Goal: Task Accomplishment & Management: Complete application form

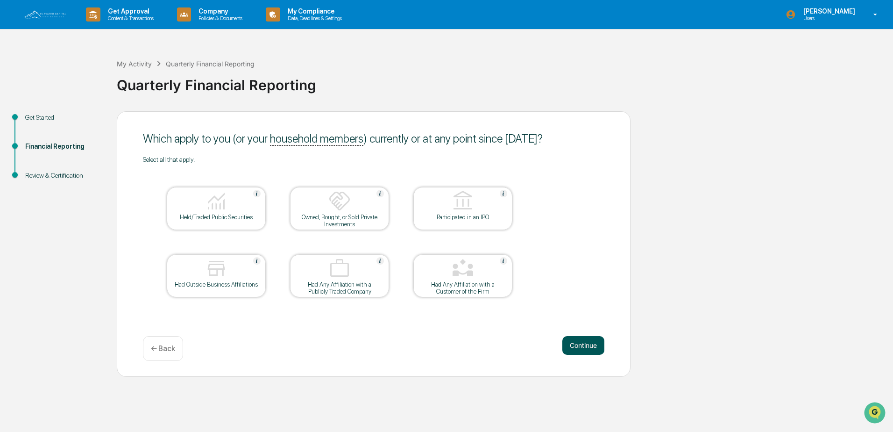
click at [584, 343] on button "Continue" at bounding box center [584, 345] width 42 height 19
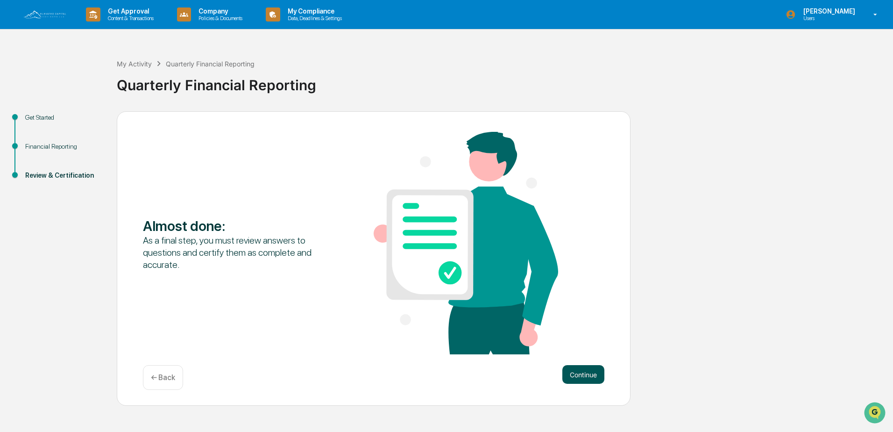
click at [579, 375] on button "Continue" at bounding box center [584, 374] width 42 height 19
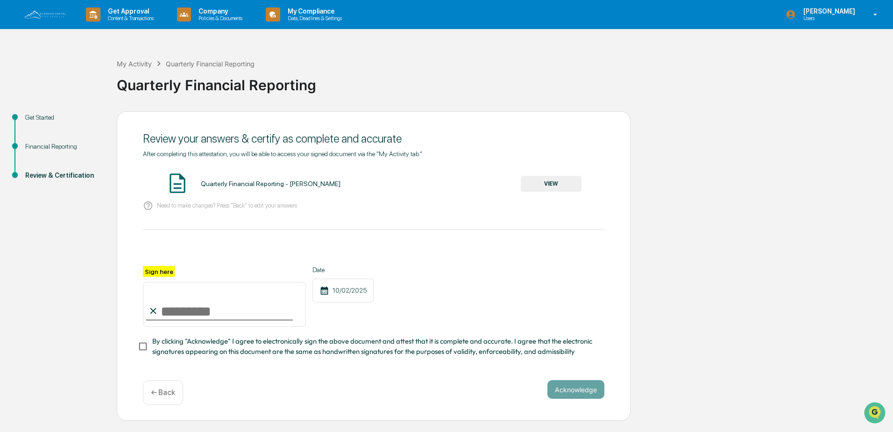
click at [70, 146] on div "Financial Reporting" at bounding box center [63, 147] width 77 height 10
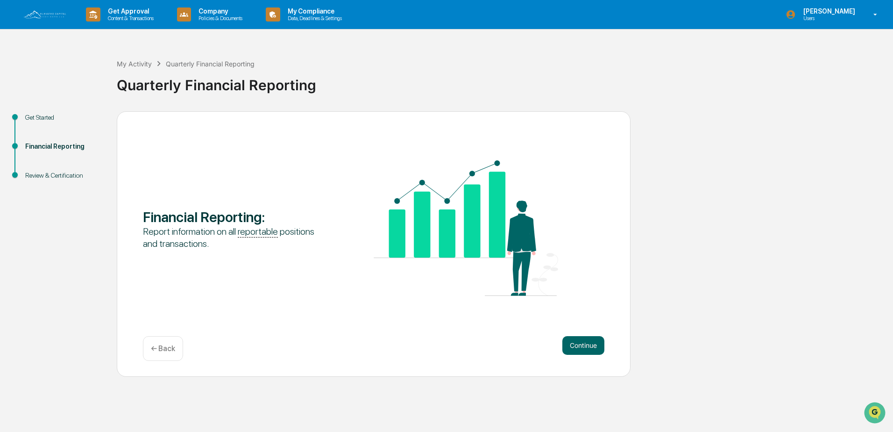
click at [54, 116] on div "Get Started" at bounding box center [63, 118] width 77 height 10
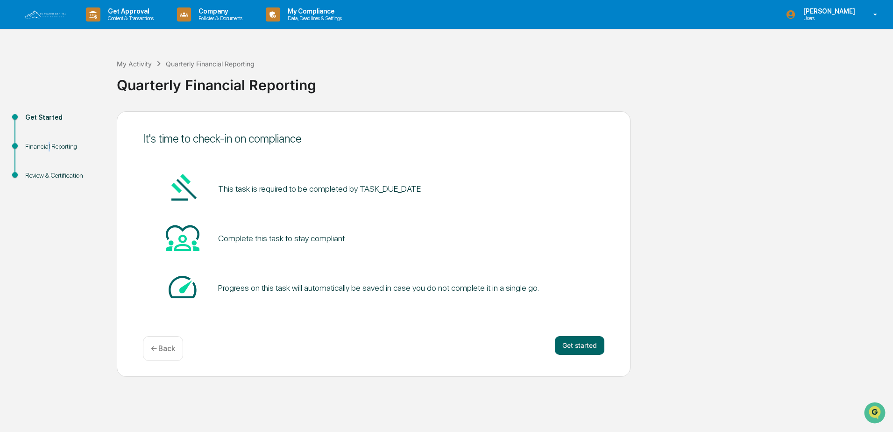
click at [48, 149] on div "Financial Reporting" at bounding box center [63, 147] width 77 height 10
click at [161, 343] on div "← Back" at bounding box center [163, 348] width 40 height 25
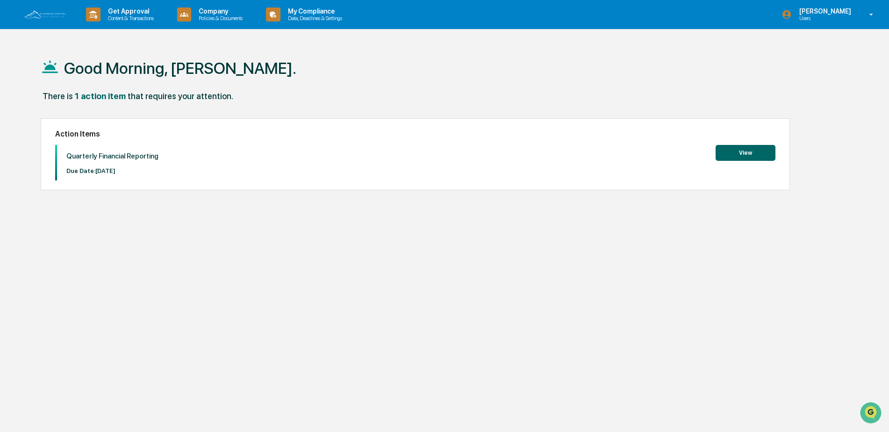
click at [755, 154] on button "View" at bounding box center [745, 153] width 60 height 16
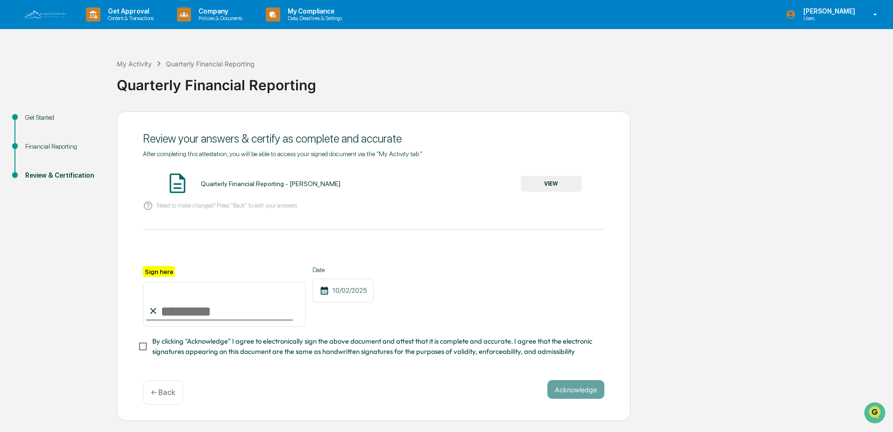
click at [171, 397] on p "← Back" at bounding box center [163, 392] width 24 height 9
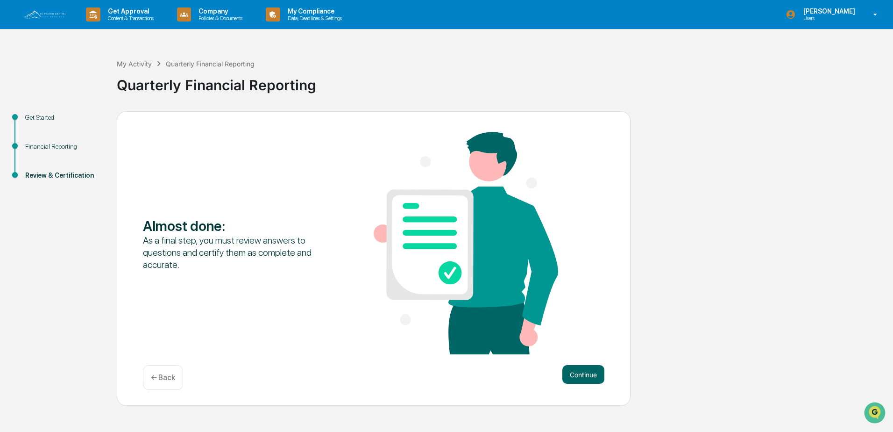
click at [162, 378] on p "← Back" at bounding box center [163, 377] width 24 height 9
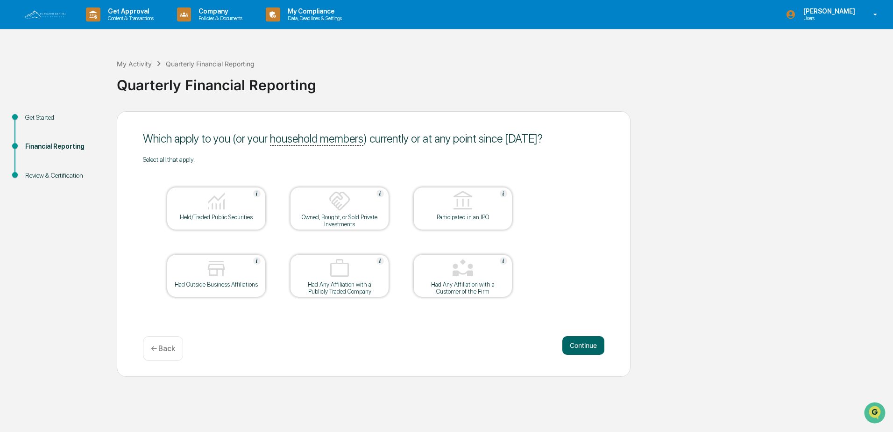
click at [213, 209] on img at bounding box center [216, 201] width 22 height 22
click at [579, 345] on button "Continue" at bounding box center [584, 345] width 42 height 19
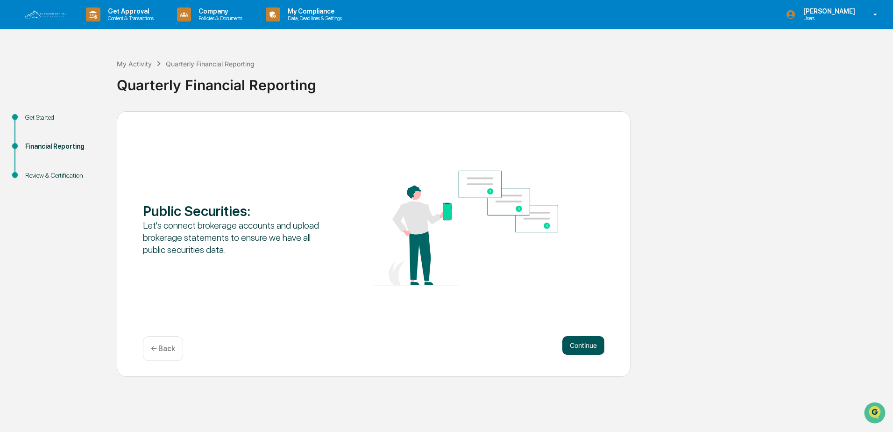
click at [581, 343] on button "Continue" at bounding box center [584, 345] width 42 height 19
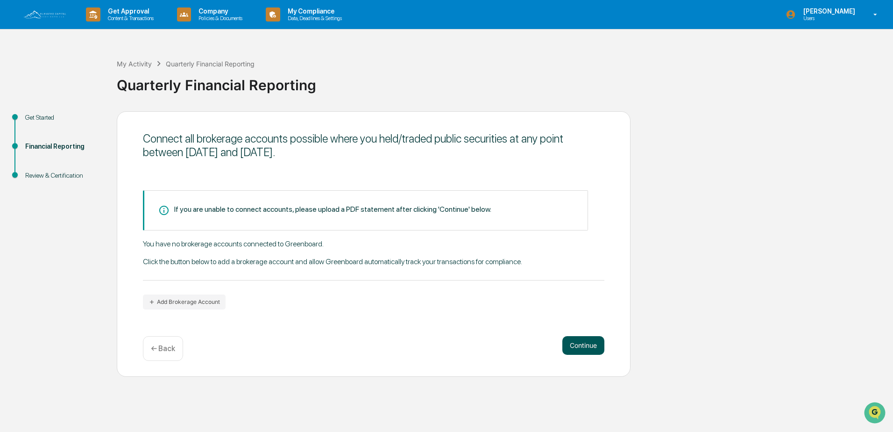
click at [585, 343] on button "Continue" at bounding box center [584, 345] width 42 height 19
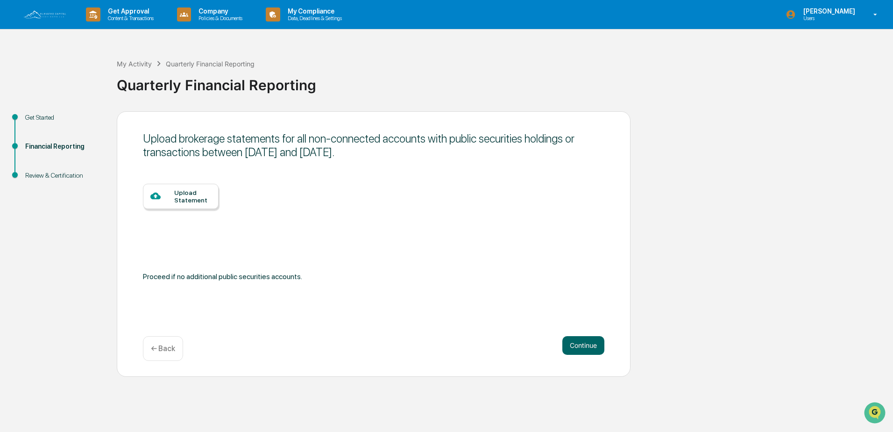
click at [169, 193] on div at bounding box center [162, 197] width 24 height 12
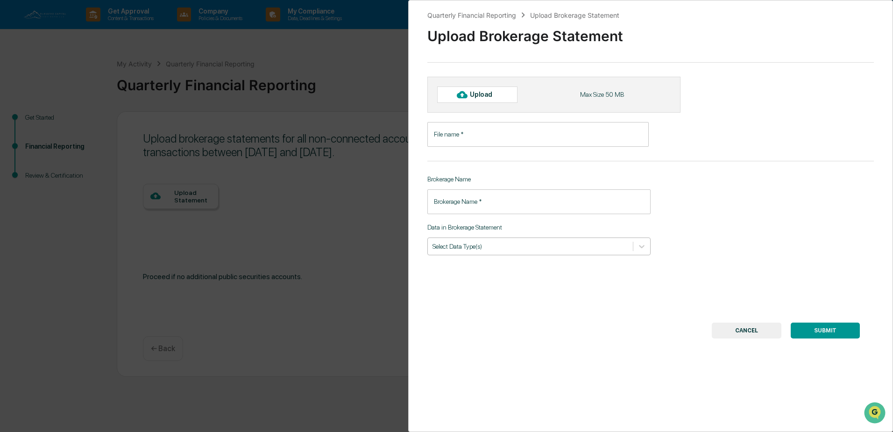
click at [494, 244] on div at bounding box center [531, 246] width 196 height 9
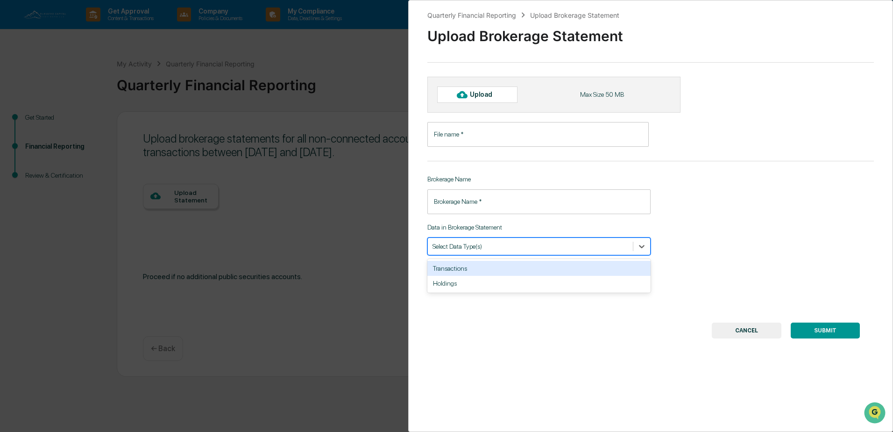
click at [719, 212] on div "Quarterly Financial Reporting Upload Brokerage Statement Upload Brokerage State…" at bounding box center [650, 216] width 485 height 432
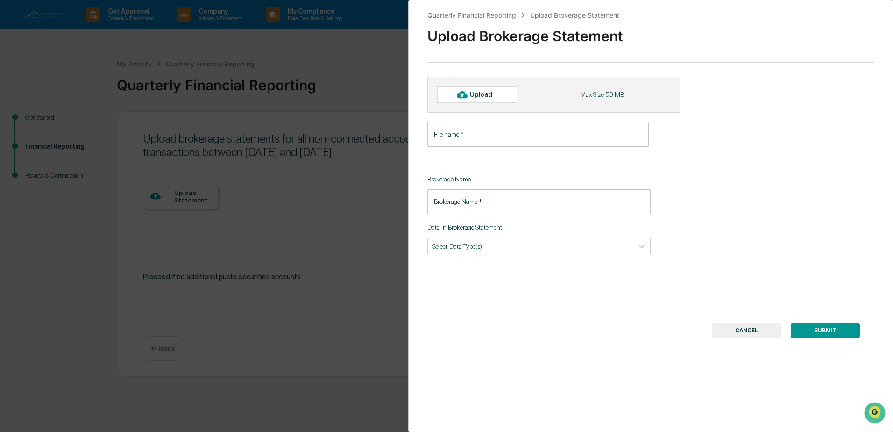
click at [445, 95] on div "Upload" at bounding box center [477, 94] width 80 height 16
type input "**********"
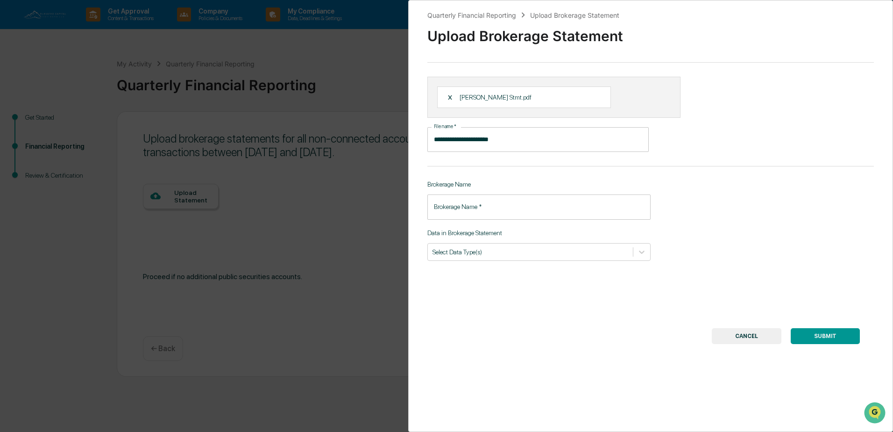
click at [500, 210] on input "Brokerage Name   *" at bounding box center [539, 206] width 223 height 25
type input "*****"
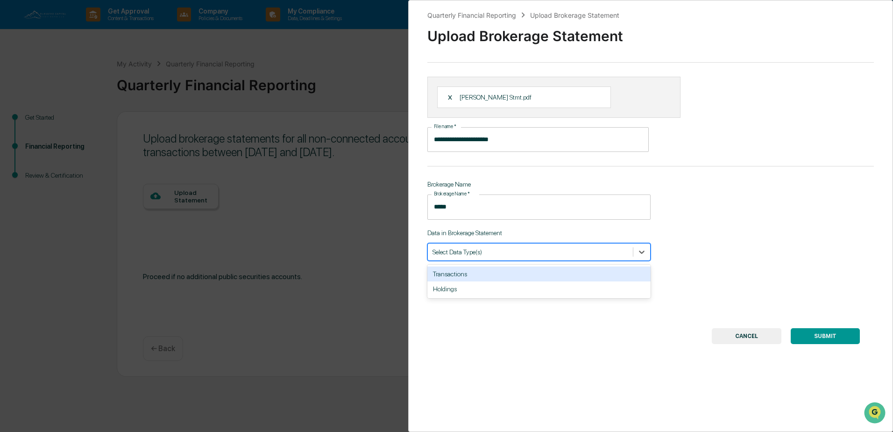
click at [512, 254] on div at bounding box center [531, 251] width 196 height 9
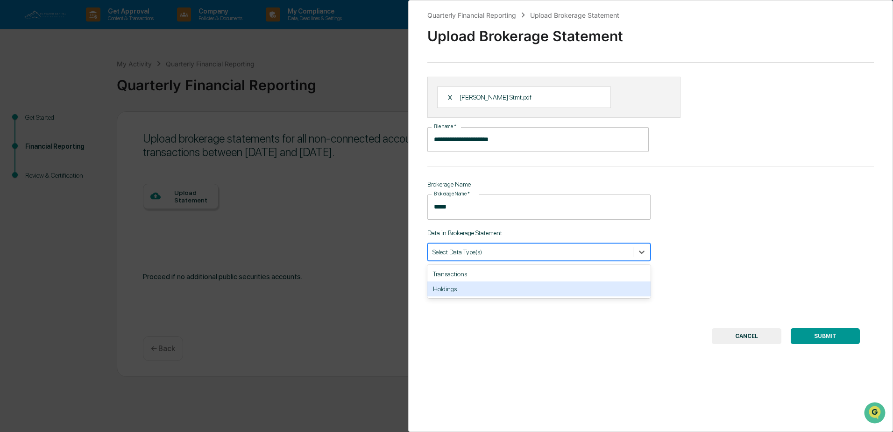
click at [498, 284] on div "Holdings" at bounding box center [539, 288] width 223 height 15
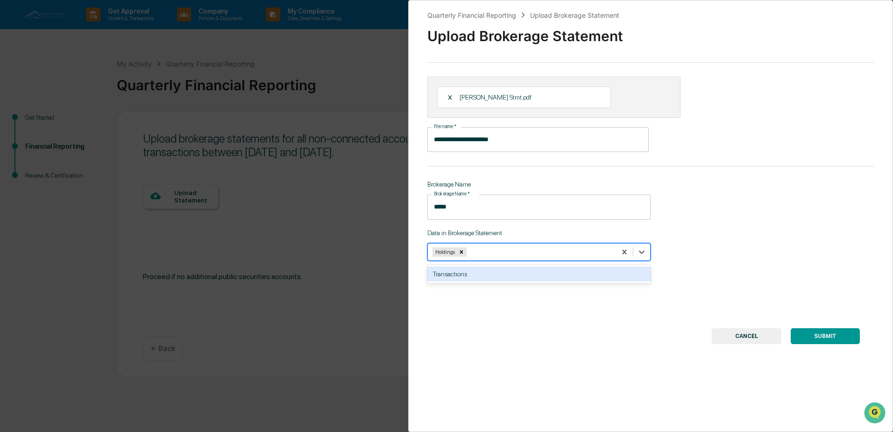
click at [516, 303] on div "**********" at bounding box center [650, 216] width 485 height 432
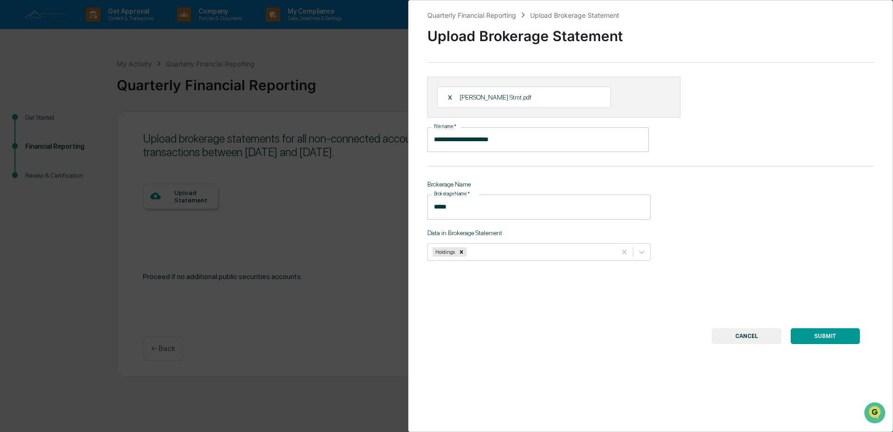
click at [823, 335] on button "SUBMIT" at bounding box center [825, 336] width 69 height 16
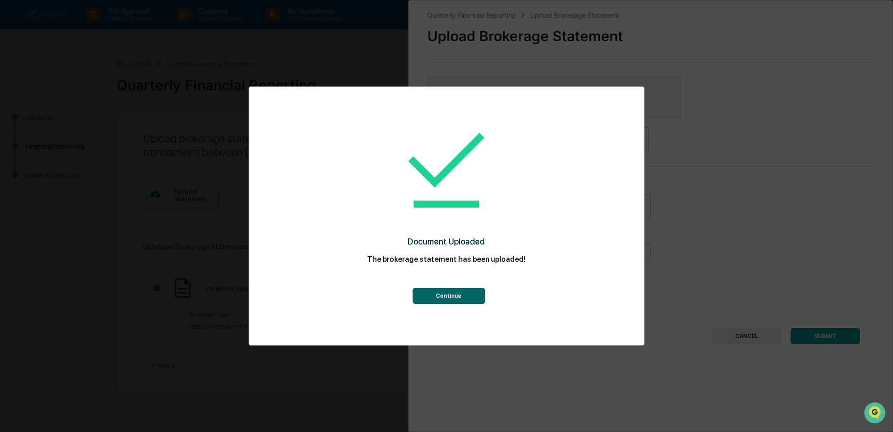
click at [464, 301] on button "Continue" at bounding box center [449, 296] width 72 height 16
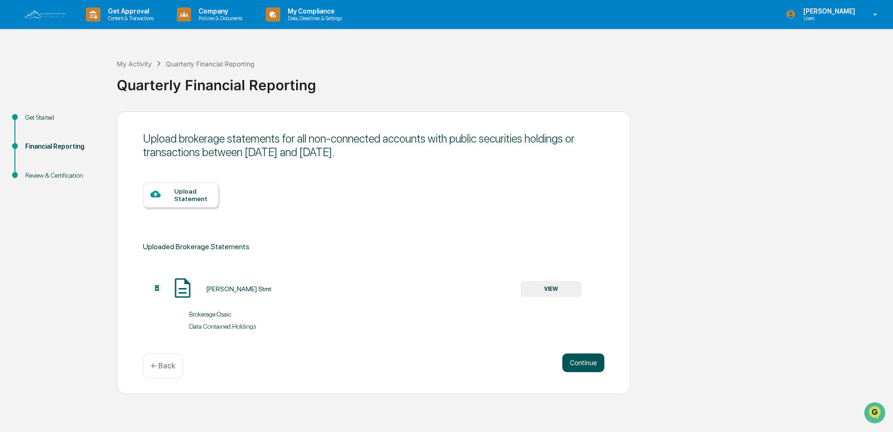
click at [582, 365] on button "Continue" at bounding box center [584, 362] width 42 height 19
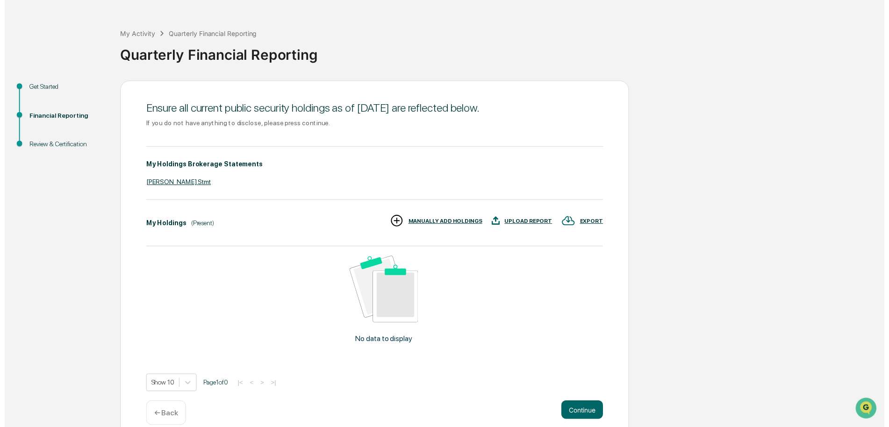
scroll to position [43, 0]
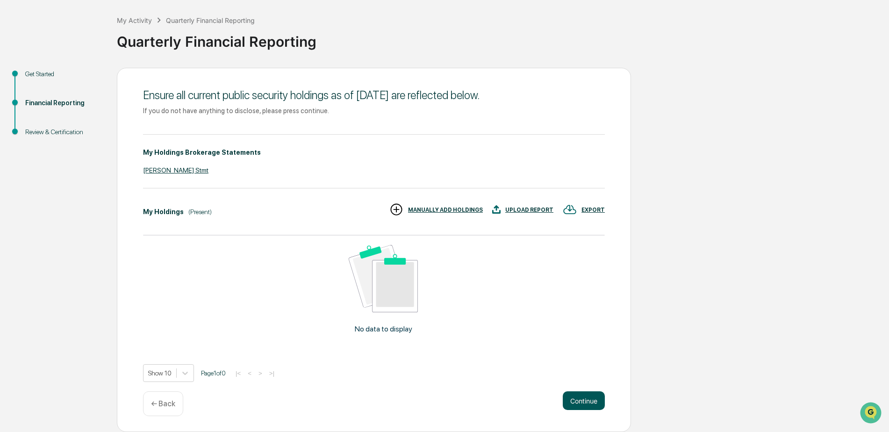
click at [596, 402] on button "Continue" at bounding box center [584, 400] width 42 height 19
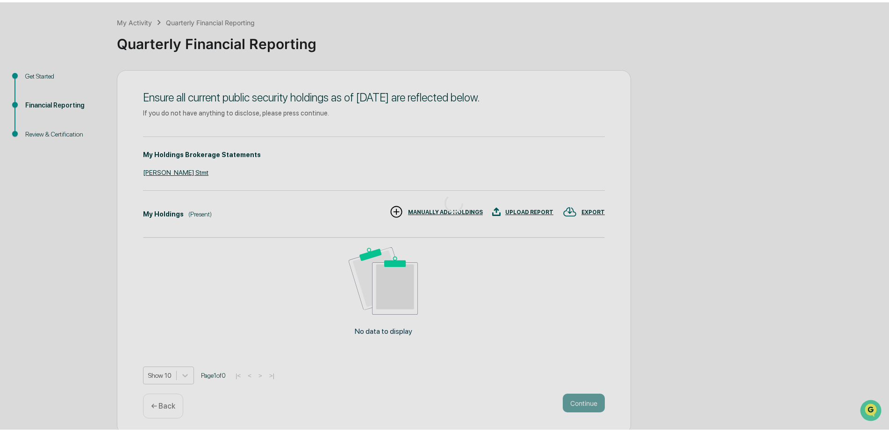
scroll to position [0, 0]
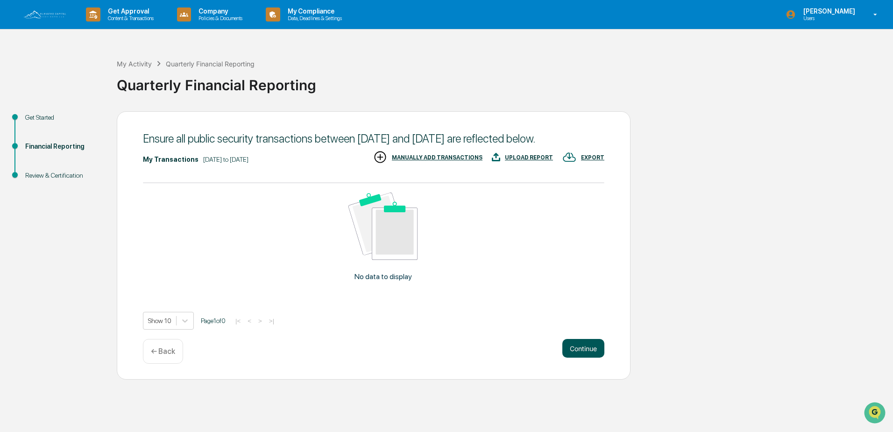
click at [586, 357] on button "Continue" at bounding box center [584, 348] width 42 height 19
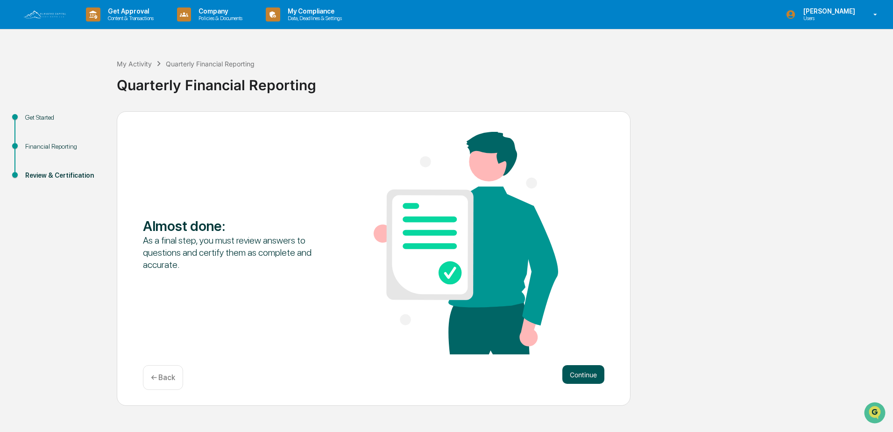
click at [588, 380] on button "Continue" at bounding box center [584, 374] width 42 height 19
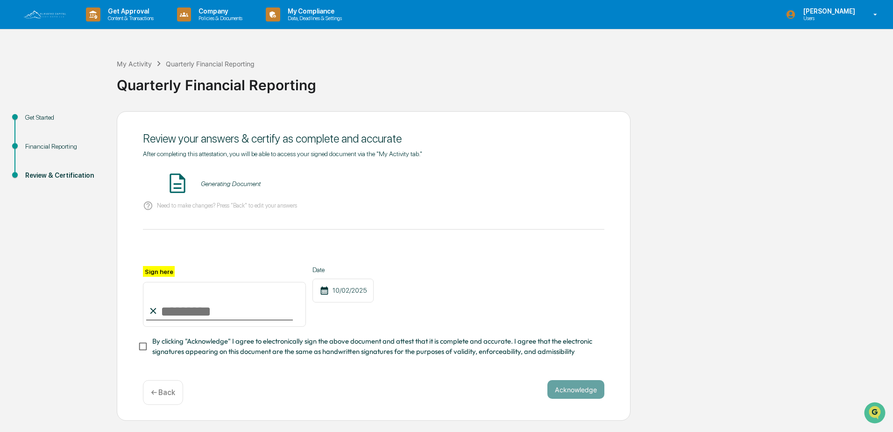
click at [164, 312] on input "Sign here" at bounding box center [224, 304] width 163 height 45
type input "**********"
click at [214, 355] on span "By clicking "Acknowledge" I agree to electronically sign the above document and…" at bounding box center [374, 346] width 445 height 21
click at [572, 396] on button "Acknowledge" at bounding box center [576, 389] width 57 height 19
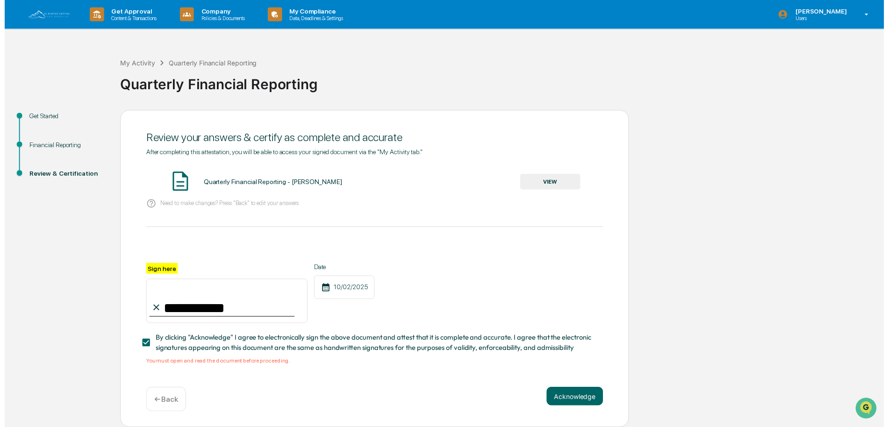
scroll to position [3, 0]
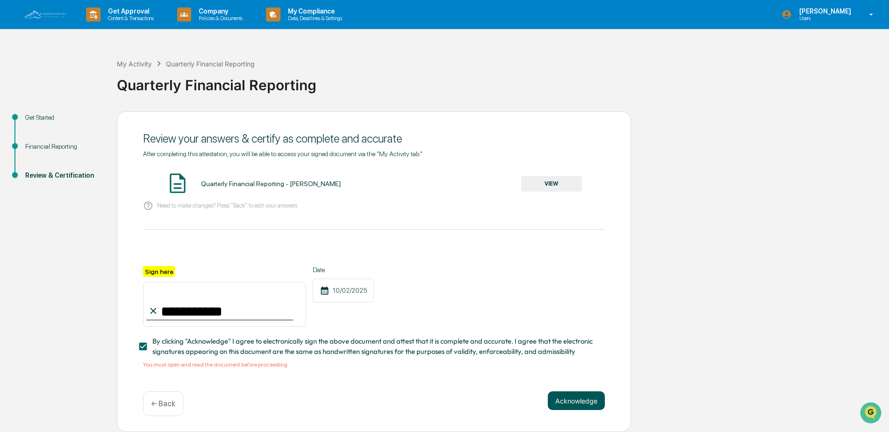
click at [567, 394] on button "Acknowledge" at bounding box center [576, 400] width 57 height 19
click at [239, 177] on div "Quarterly Financial Reporting - Amanda Gray VIEW" at bounding box center [374, 183] width 462 height 25
click at [599, 179] on div "Quarterly Financial Reporting - Amanda Gray VIEW" at bounding box center [374, 183] width 462 height 25
click at [575, 179] on button "VIEW" at bounding box center [551, 184] width 61 height 16
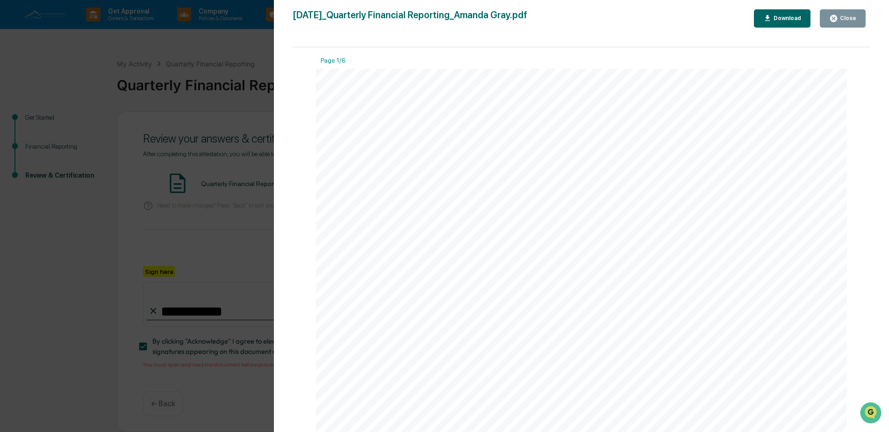
click at [849, 19] on div "Close" at bounding box center [847, 18] width 18 height 7
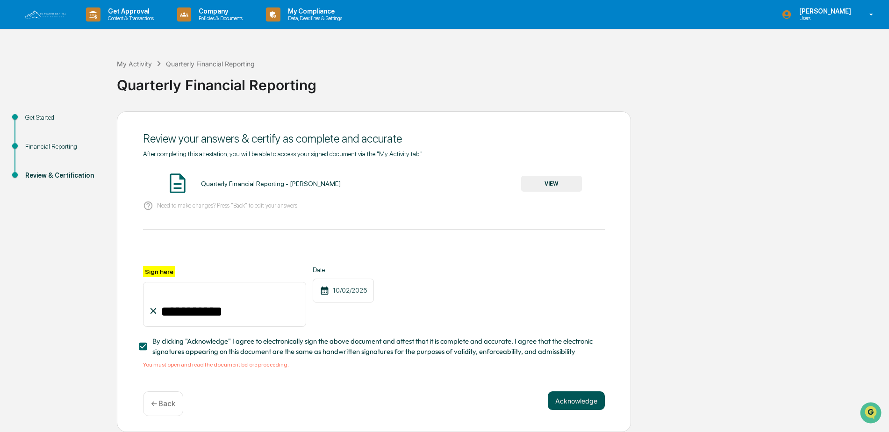
click at [598, 399] on button "Acknowledge" at bounding box center [576, 400] width 57 height 19
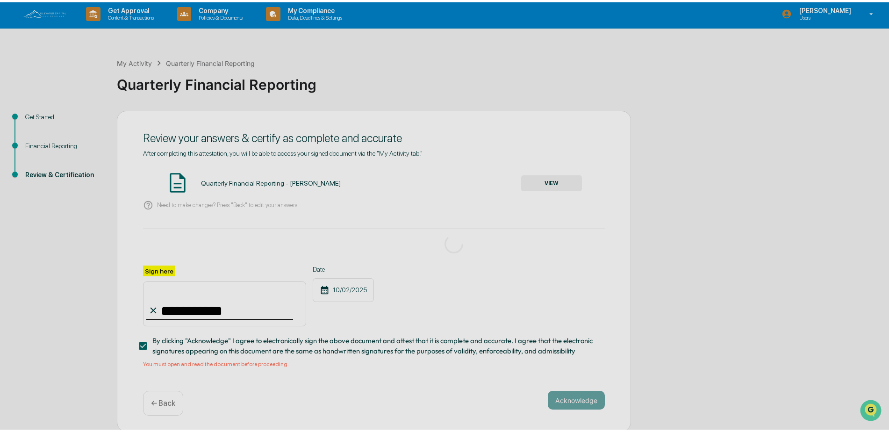
scroll to position [0, 0]
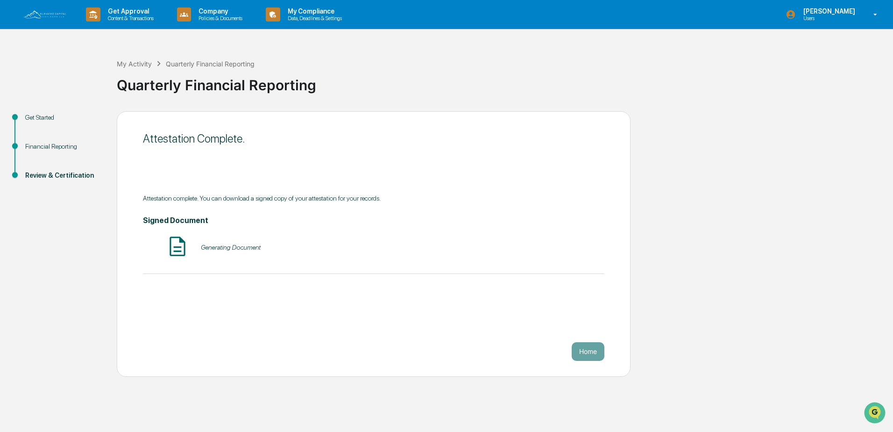
click at [588, 352] on button "Home" at bounding box center [588, 351] width 33 height 19
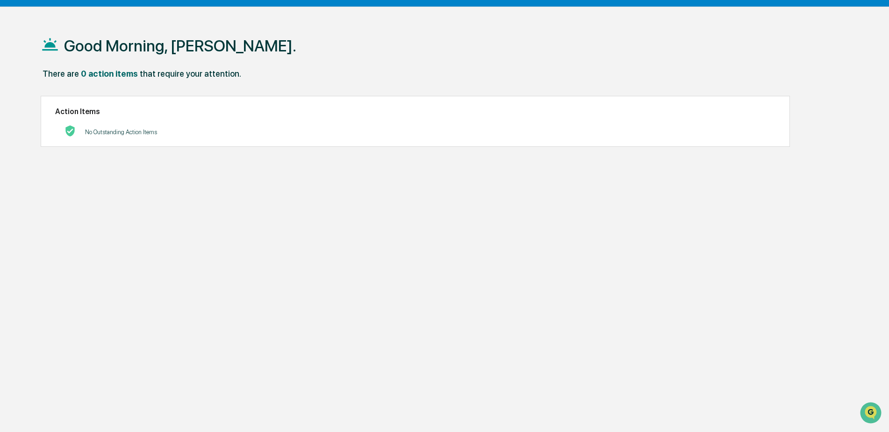
scroll to position [44, 0]
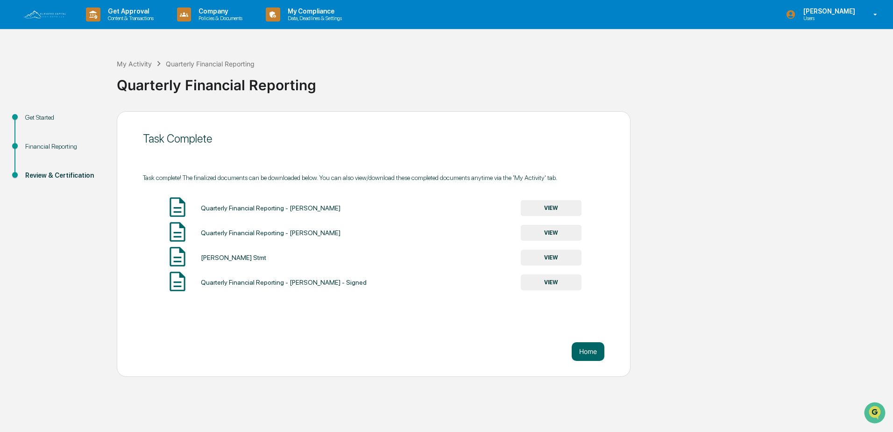
click at [38, 143] on div "Financial Reporting" at bounding box center [63, 147] width 77 height 10
click at [38, 144] on div "Financial Reporting" at bounding box center [63, 147] width 77 height 10
click at [45, 146] on div "Financial Reporting" at bounding box center [63, 147] width 77 height 10
click at [45, 145] on div "Financial Reporting" at bounding box center [63, 147] width 77 height 10
click at [584, 350] on button "Home" at bounding box center [588, 351] width 33 height 19
